Goal: Information Seeking & Learning: Learn about a topic

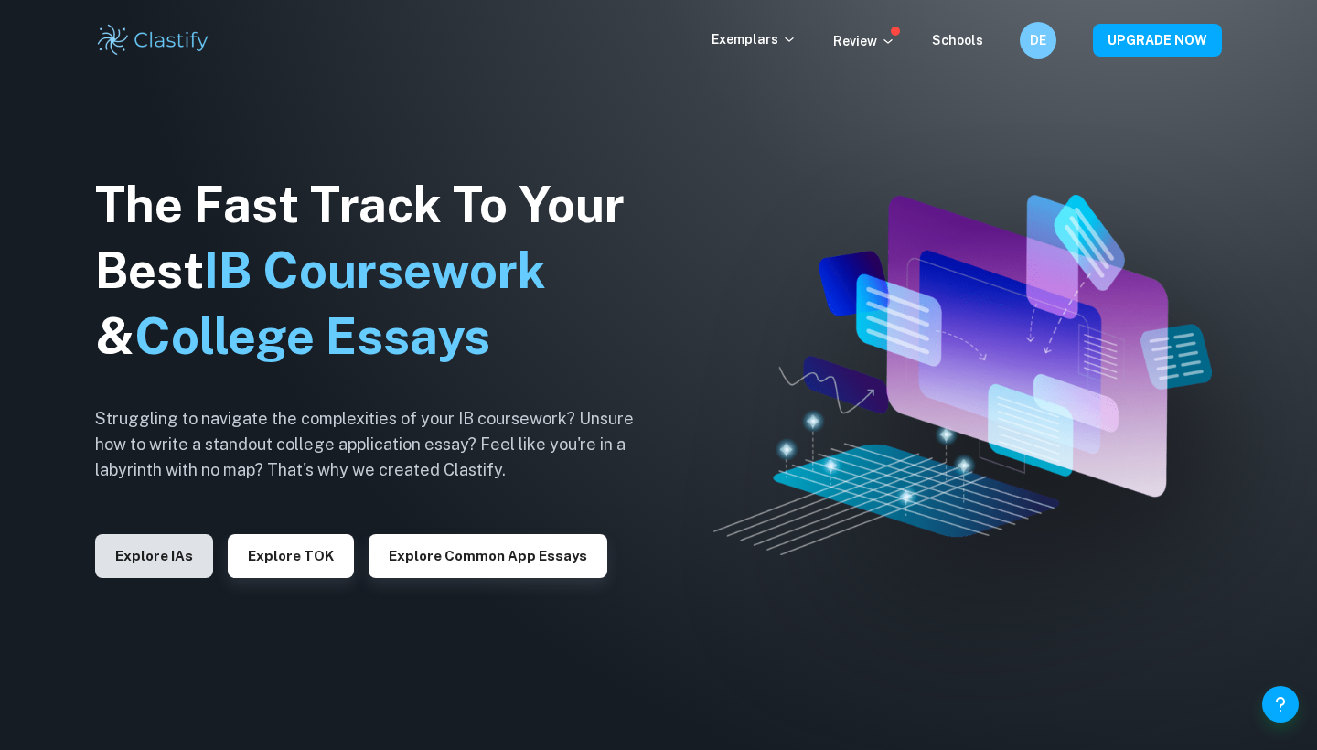
click at [175, 562] on button "Explore IAs" at bounding box center [154, 556] width 118 height 44
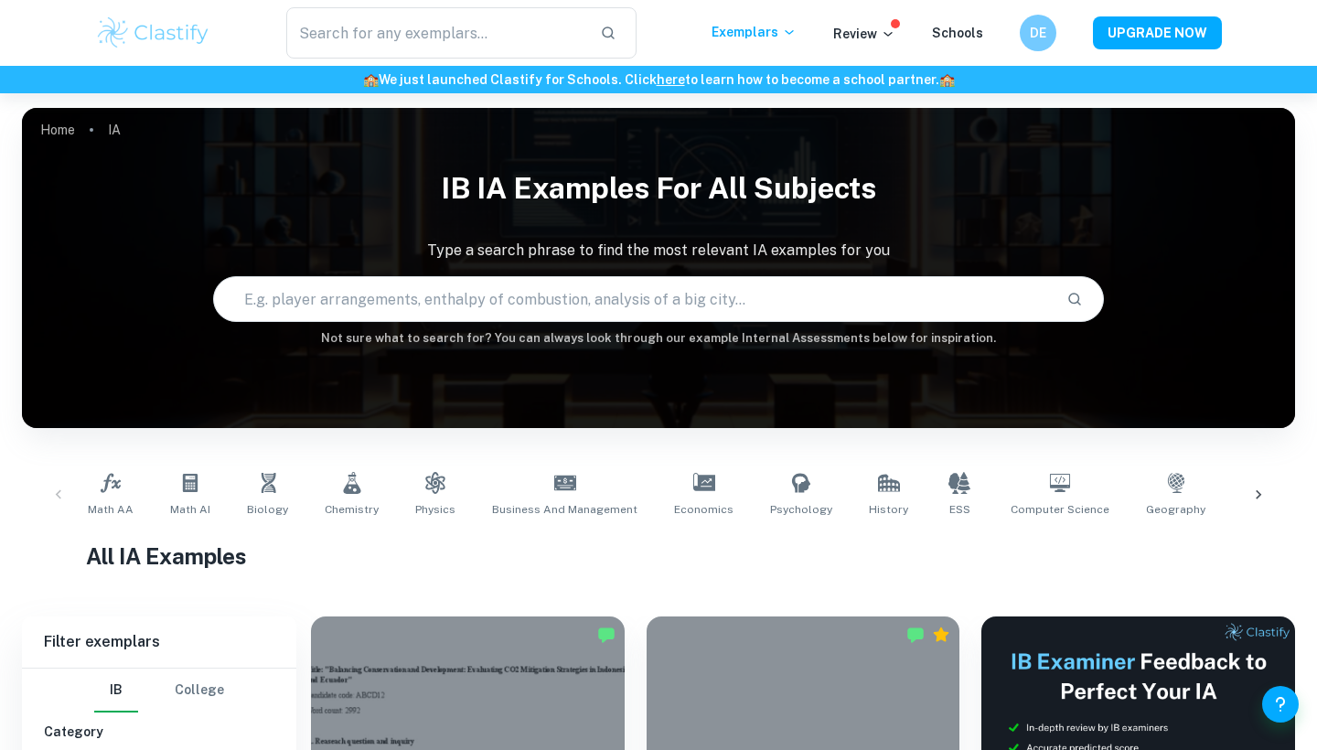
scroll to position [424, 0]
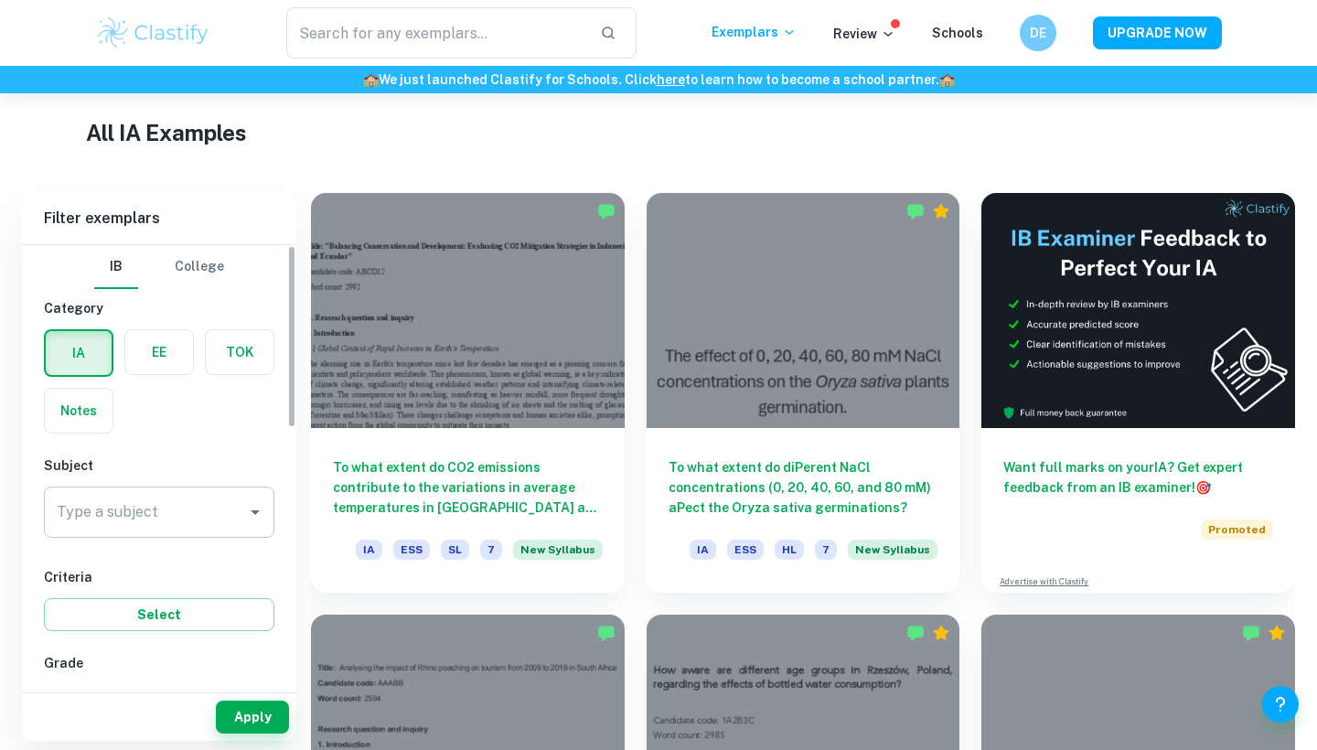
click at [198, 511] on input "Type a subject" at bounding box center [145, 512] width 187 height 35
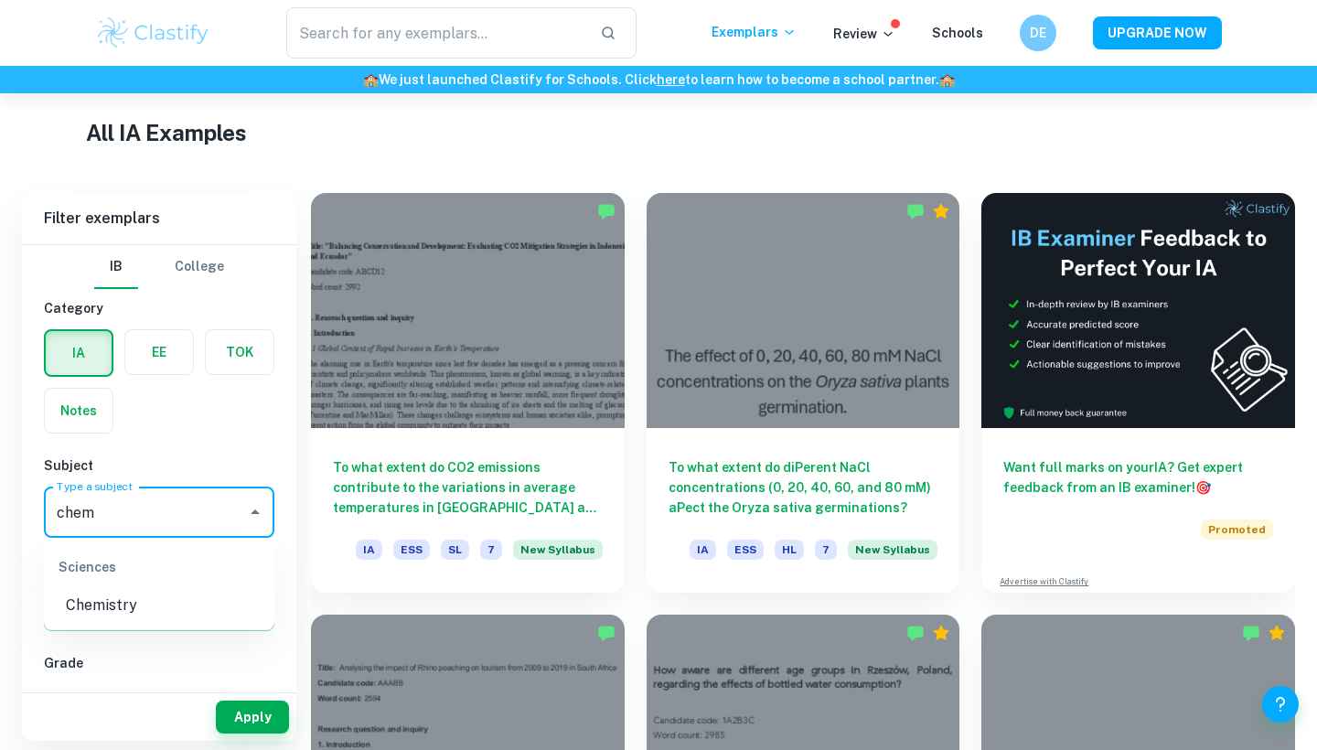
click at [181, 600] on li "Chemistry" at bounding box center [159, 605] width 231 height 33
type input "Chemistry"
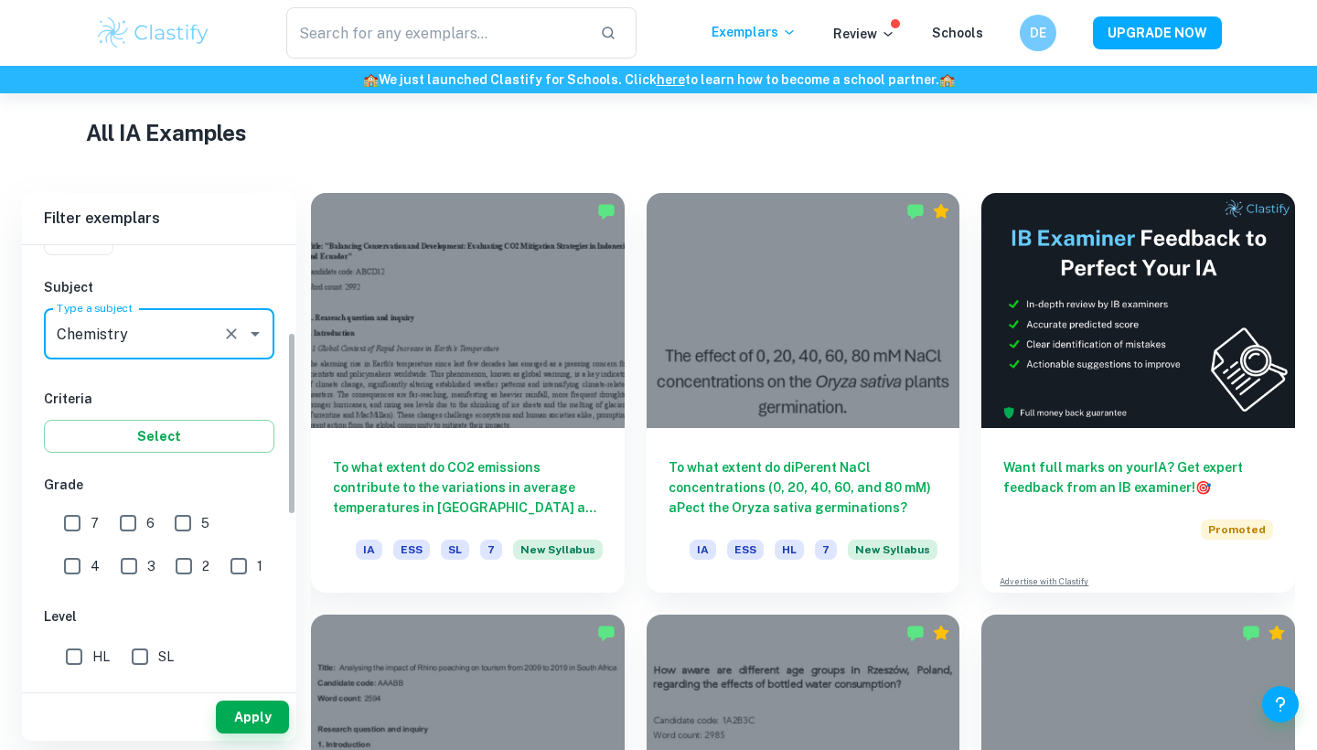
scroll to position [232, 0]
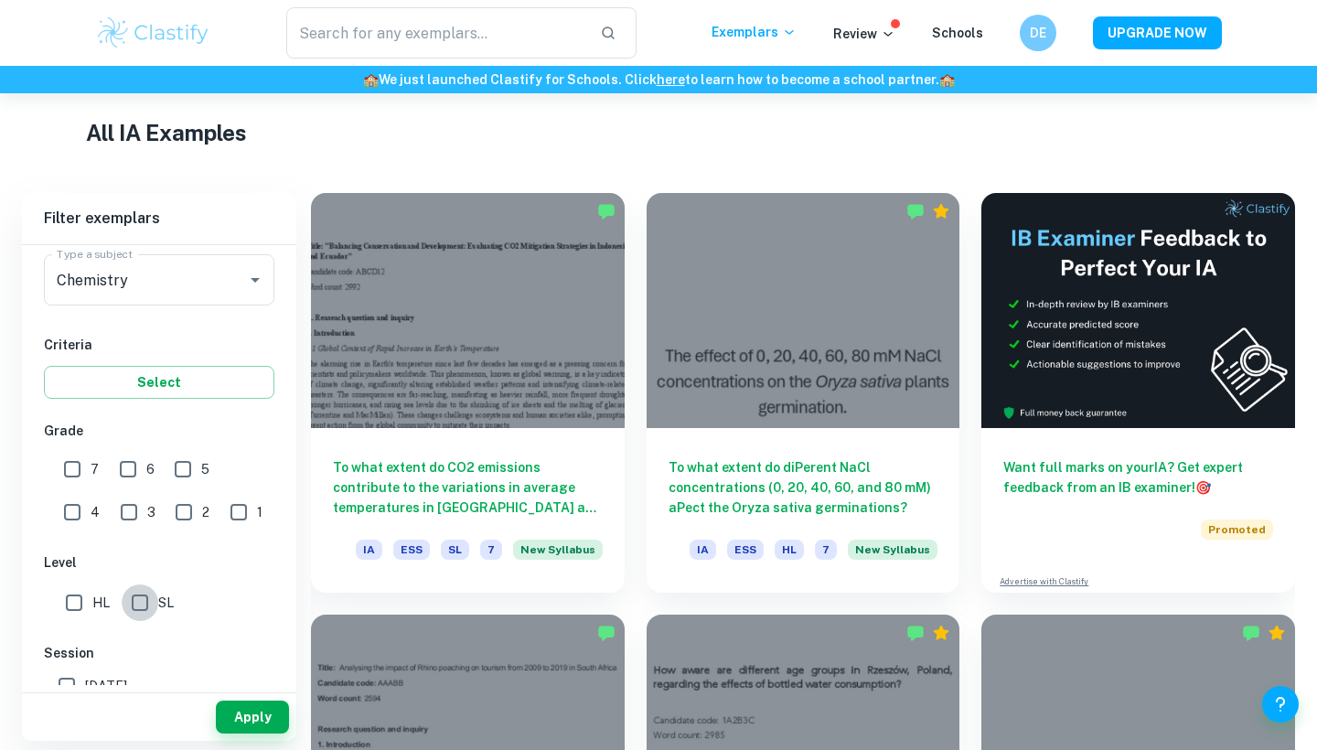
click at [136, 603] on input "SL" at bounding box center [140, 602] width 37 height 37
checkbox input "true"
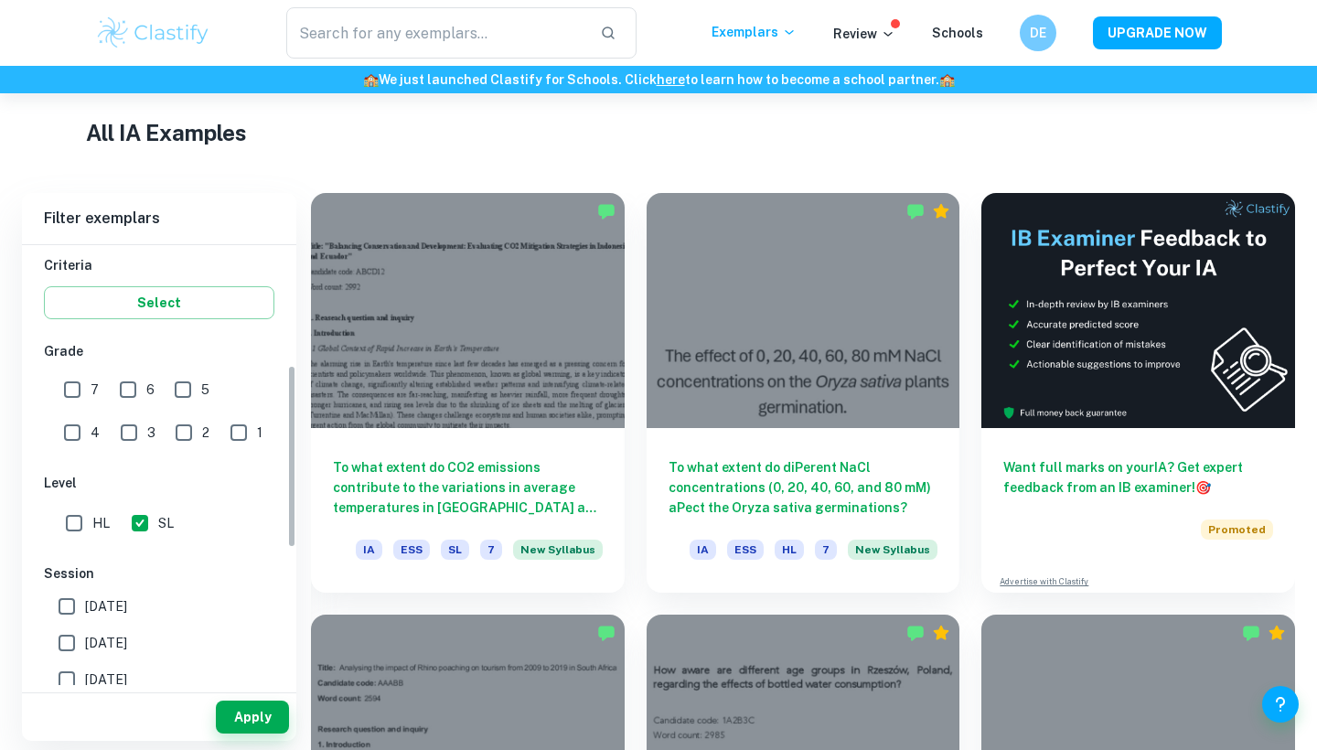
scroll to position [316, 0]
click at [244, 710] on button "Apply" at bounding box center [252, 717] width 73 height 33
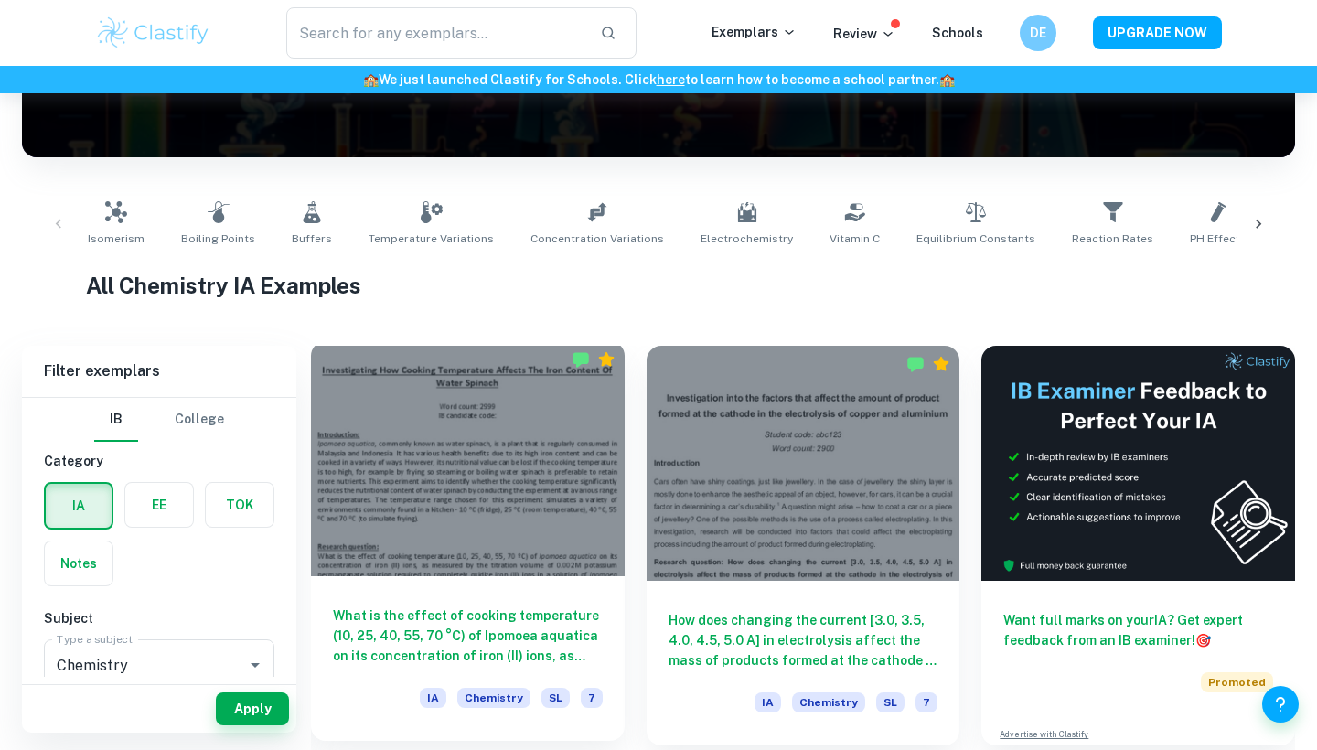
scroll to position [252, 0]
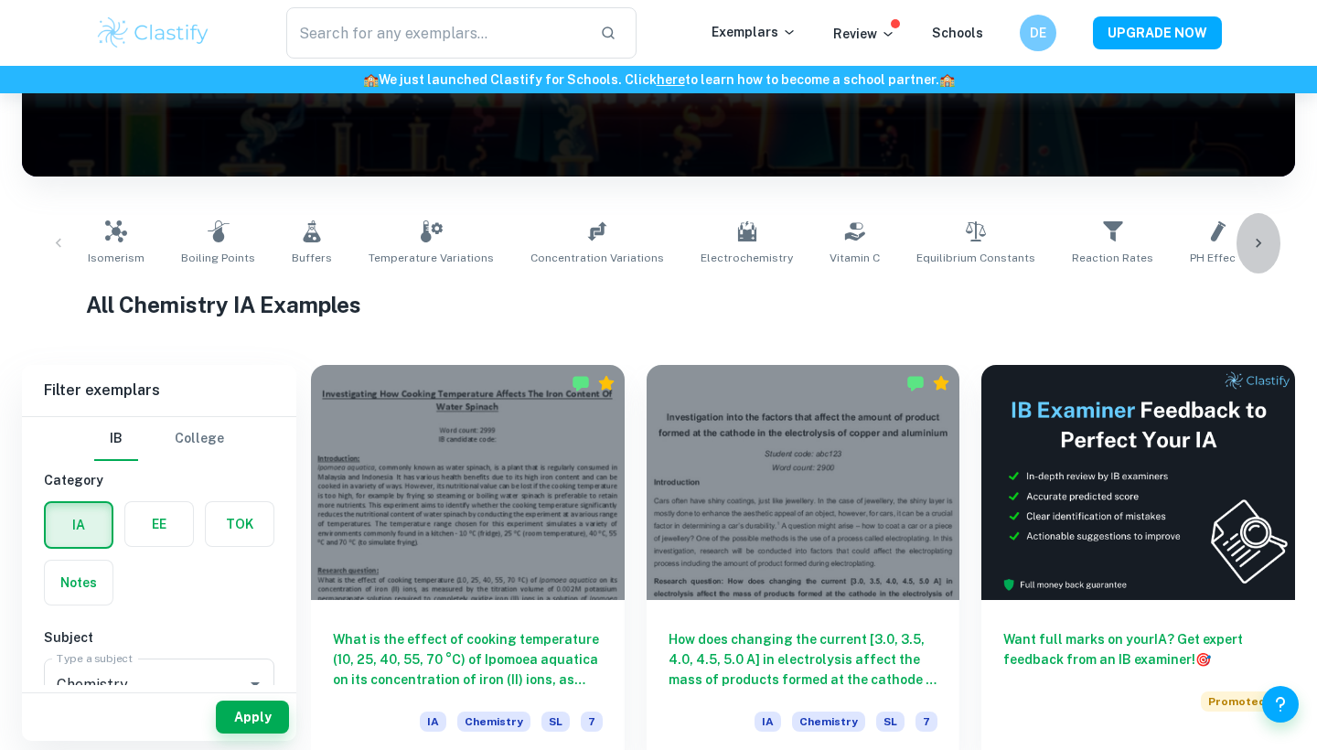
click at [1261, 238] on icon at bounding box center [1258, 243] width 18 height 18
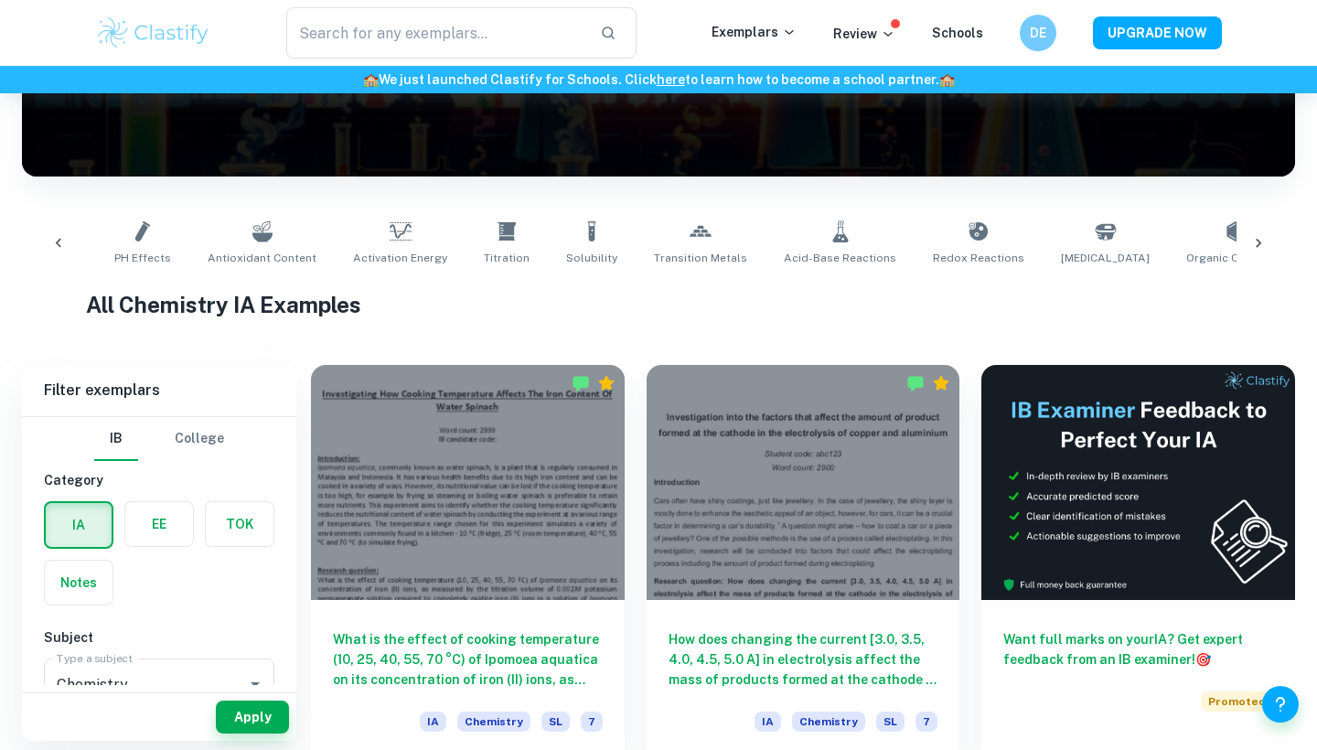
scroll to position [0, 1153]
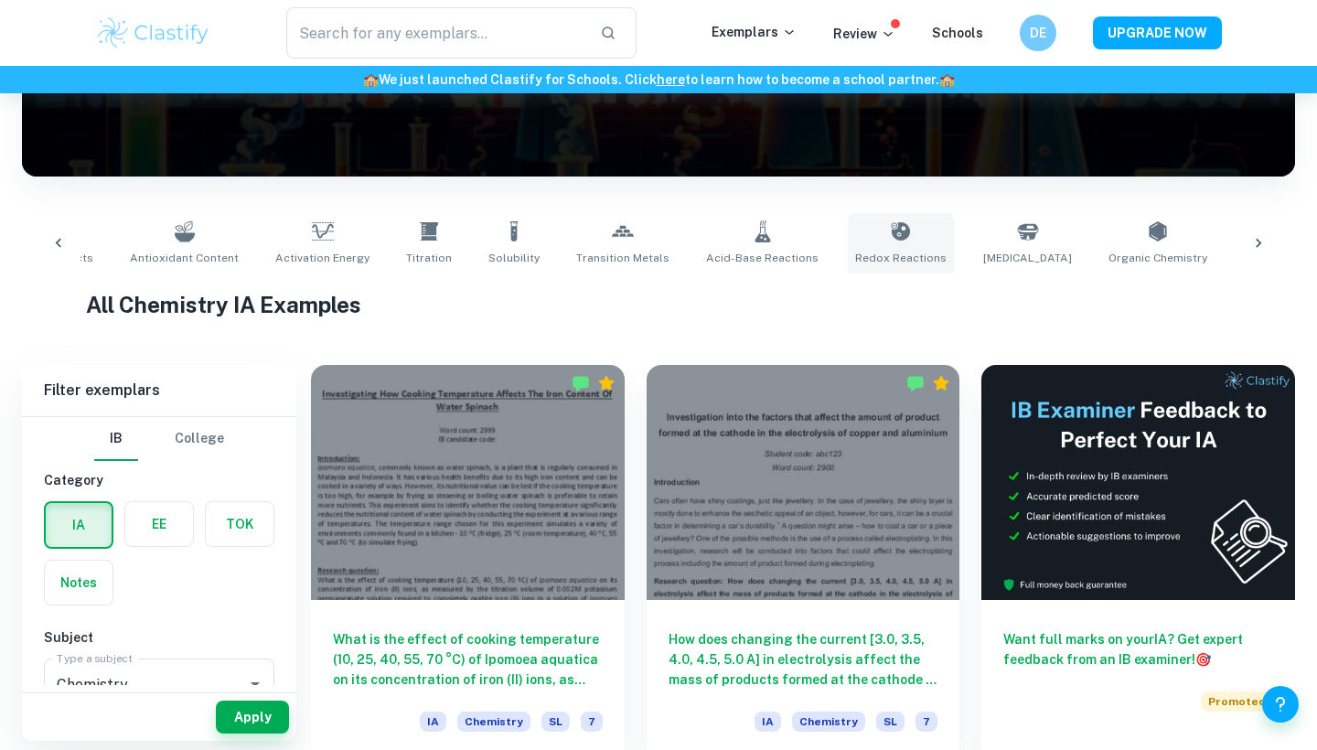
click at [890, 241] on icon at bounding box center [901, 231] width 22 height 22
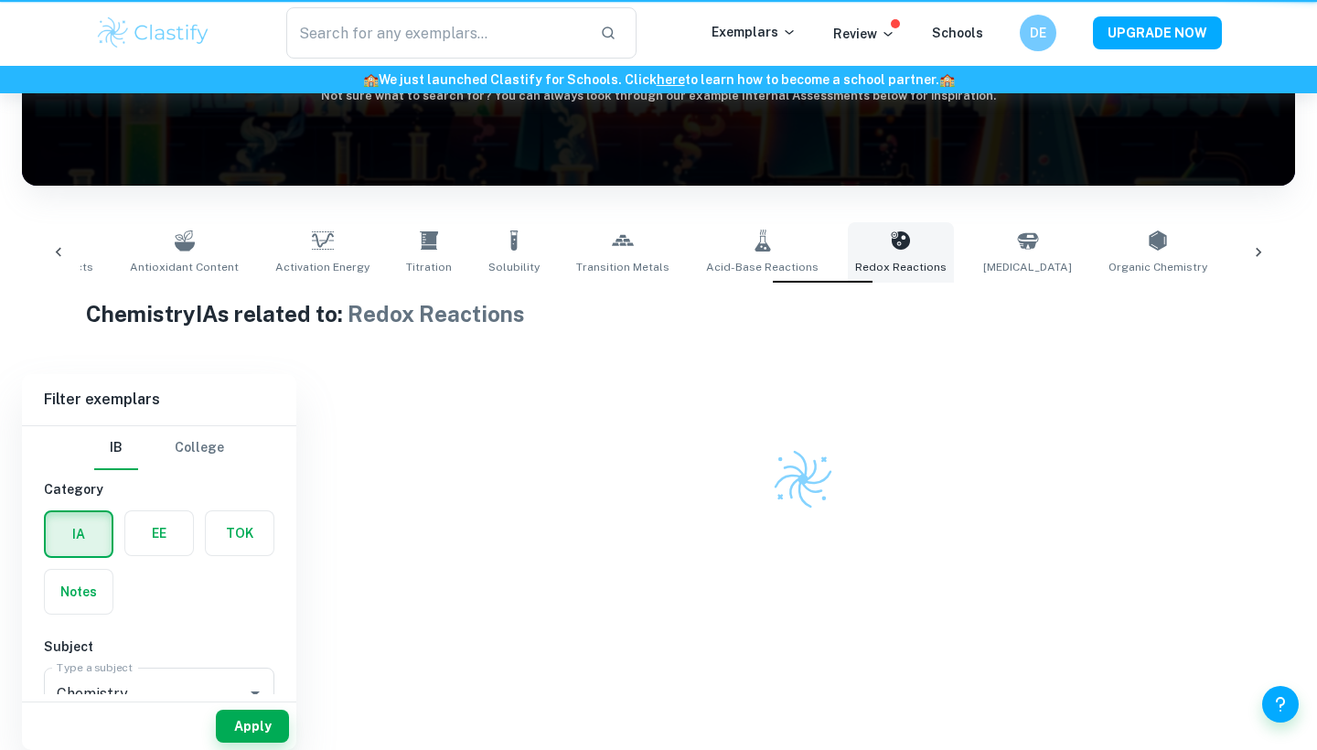
type input "Redox Reactions"
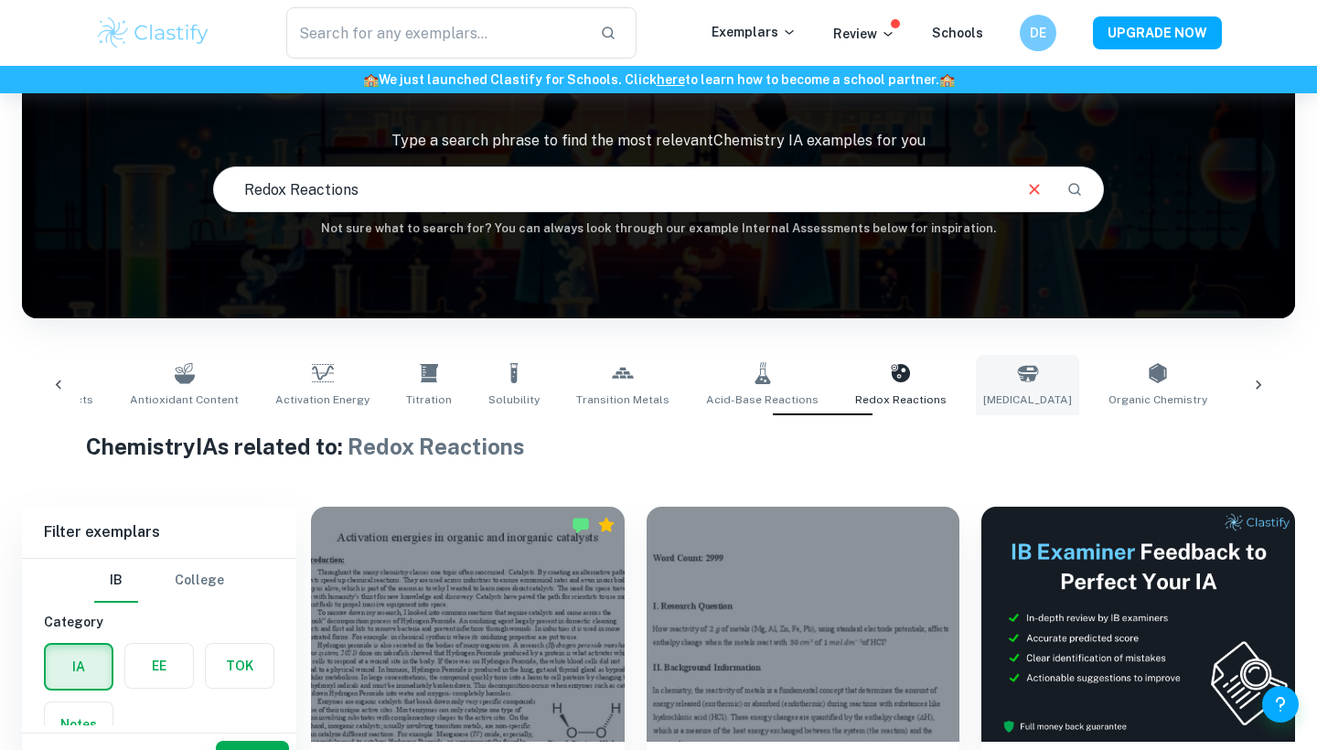
scroll to position [303, 0]
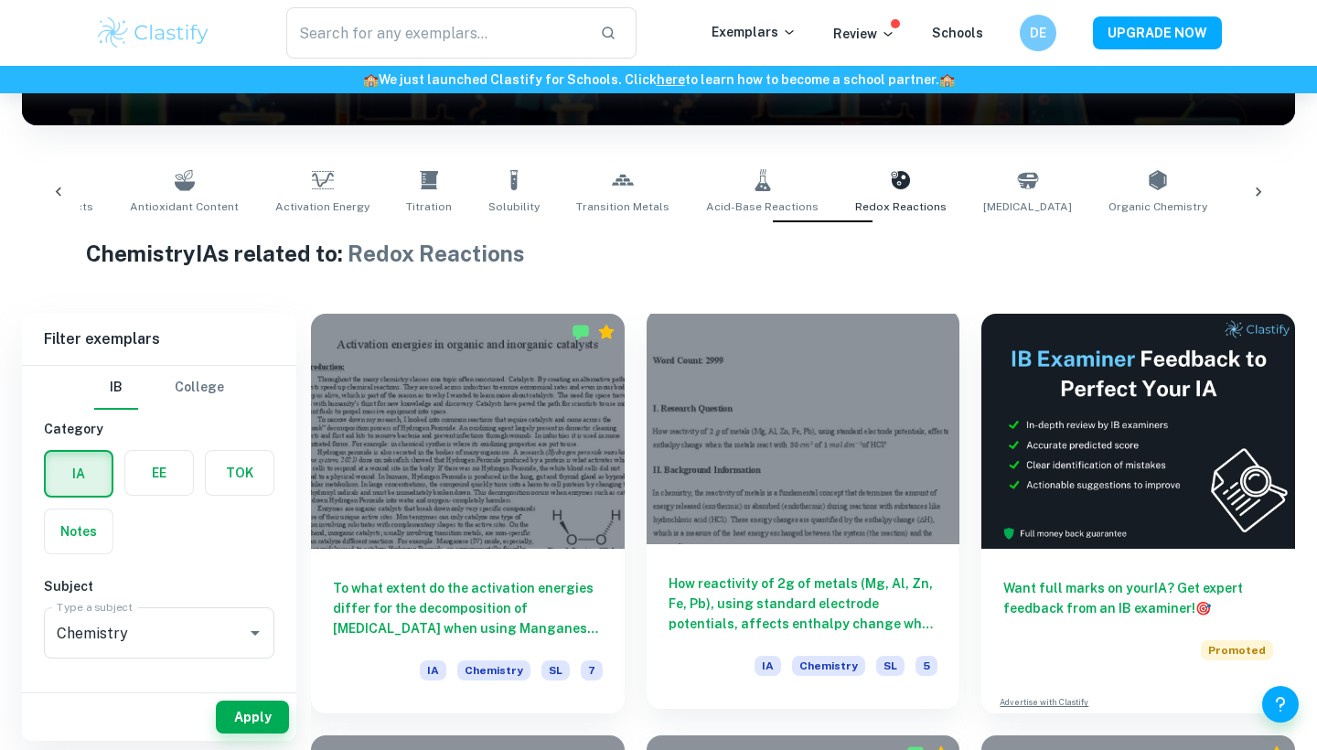
click at [876, 450] on div at bounding box center [804, 426] width 314 height 235
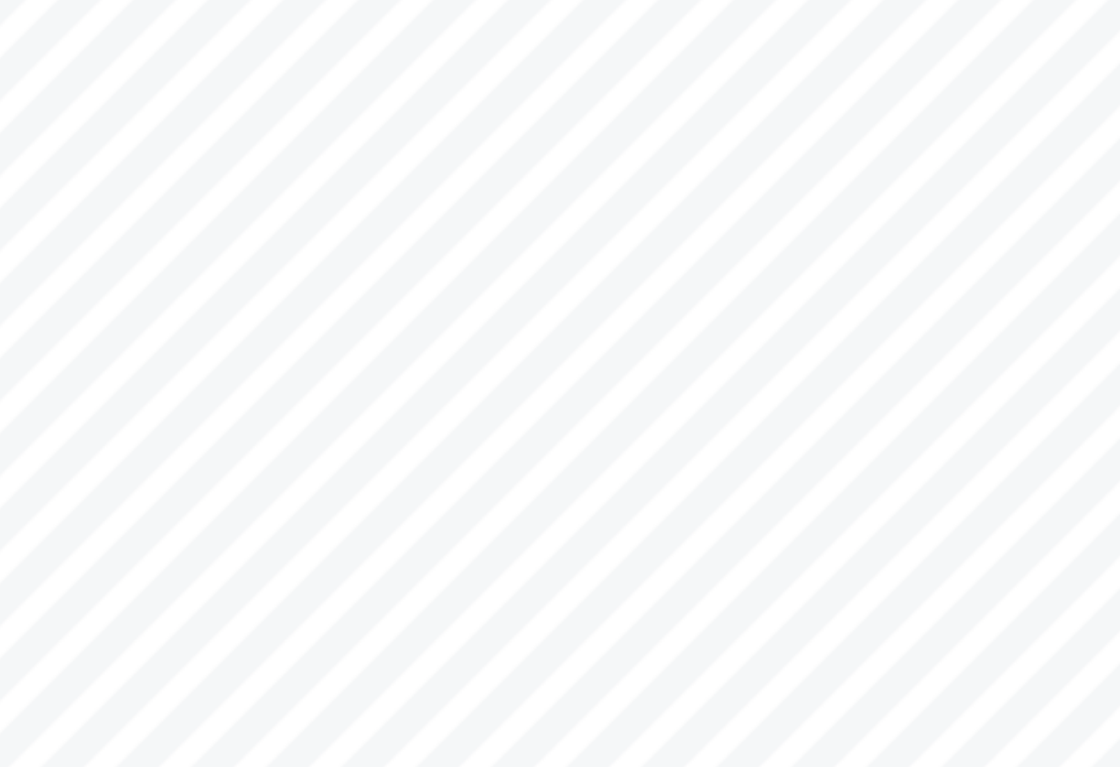
scroll to position [79, 0]
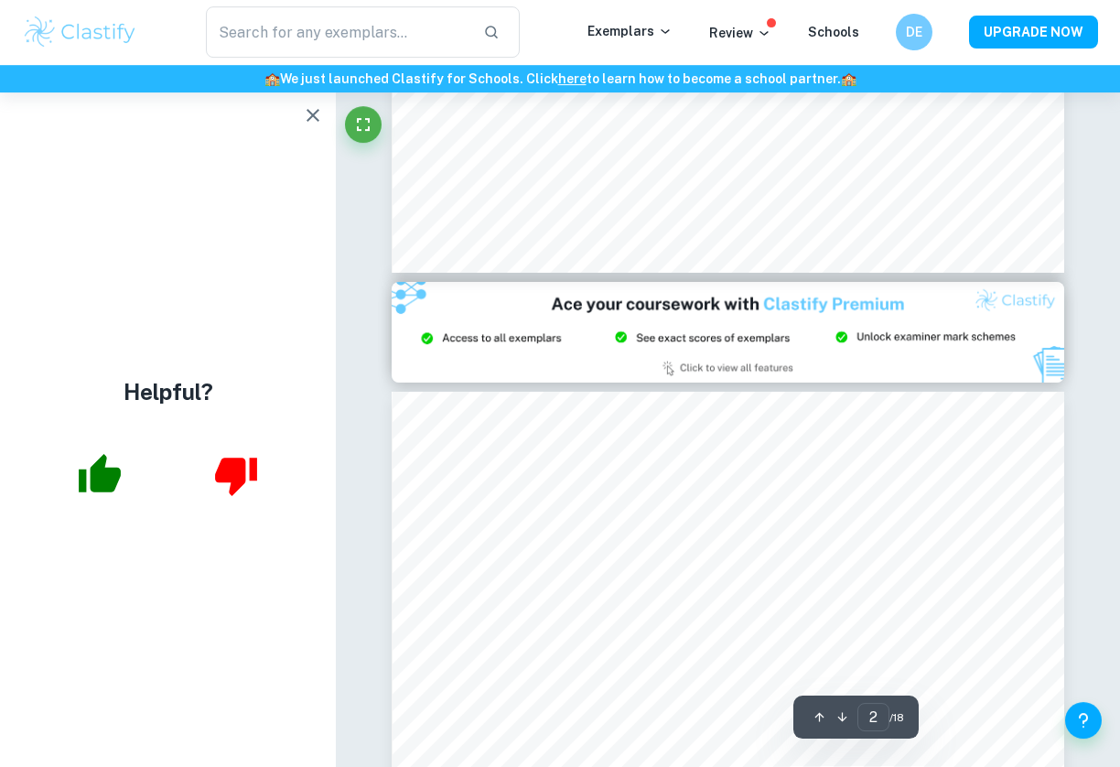
type input "3"
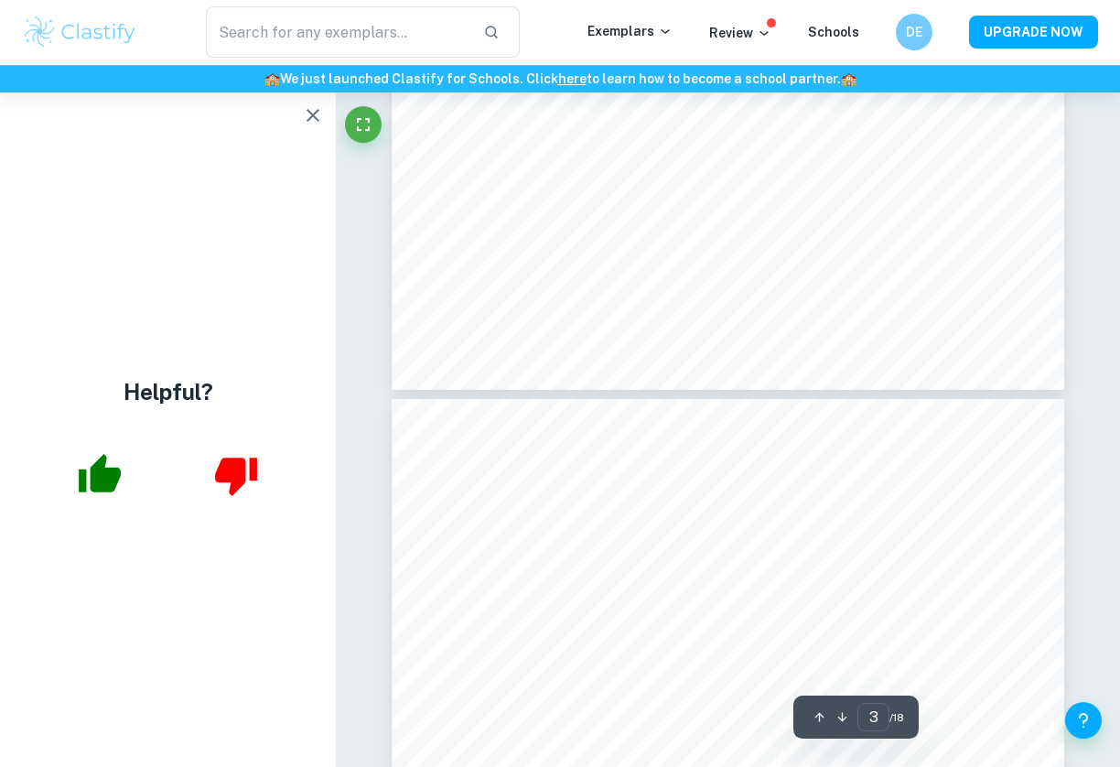
scroll to position [2567, 0]
